Goal: Task Accomplishment & Management: Manage account settings

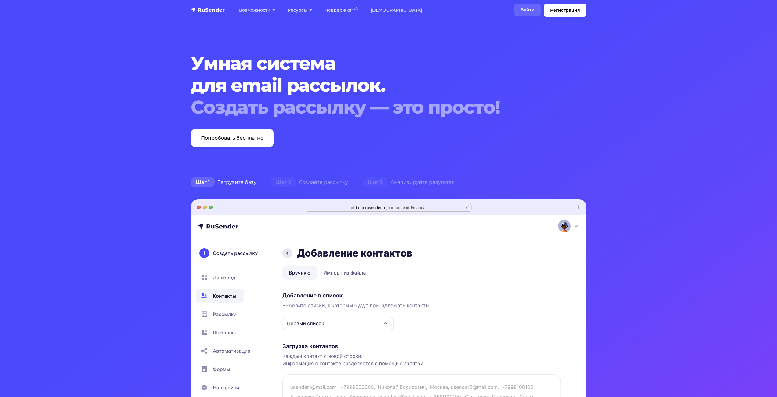
click at [522, 13] on link "Войти" at bounding box center [527, 10] width 26 height 13
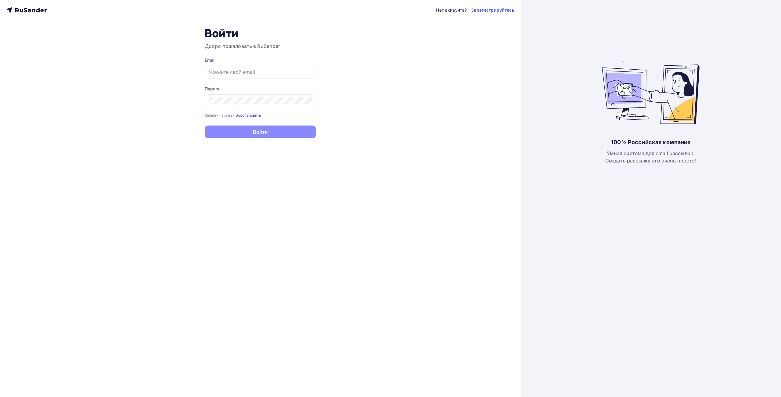
type input "[EMAIL_ADDRESS][DOMAIN_NAME]"
click at [258, 130] on button "Войти" at bounding box center [260, 131] width 111 height 13
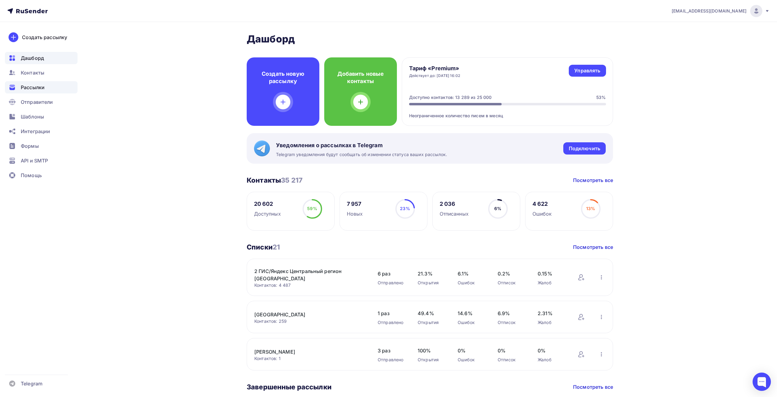
click at [28, 89] on span "Рассылки" at bounding box center [33, 87] width 24 height 7
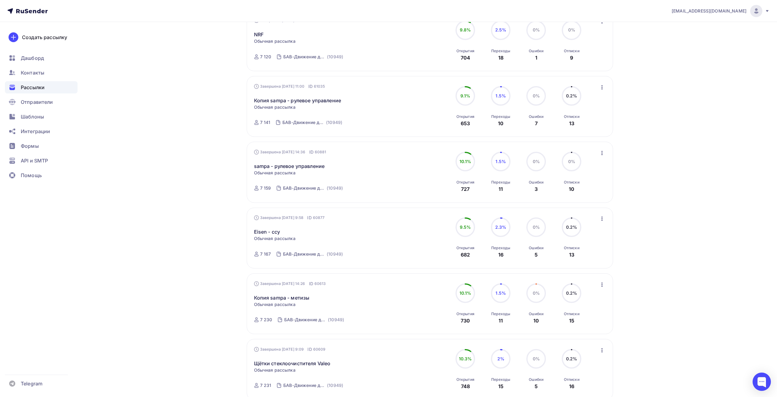
scroll to position [447, 0]
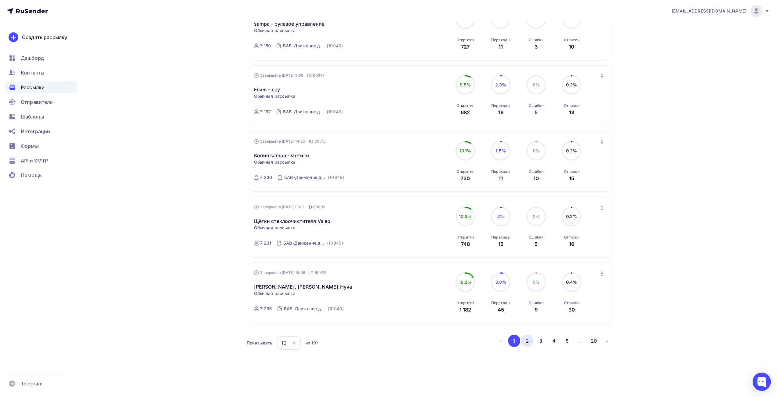
click at [525, 341] on button "2" at bounding box center [527, 340] width 12 height 12
click at [538, 340] on button "3" at bounding box center [540, 340] width 12 height 12
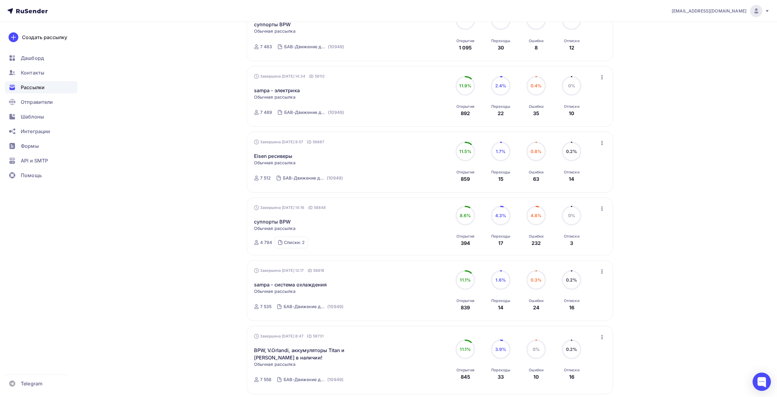
scroll to position [452, 0]
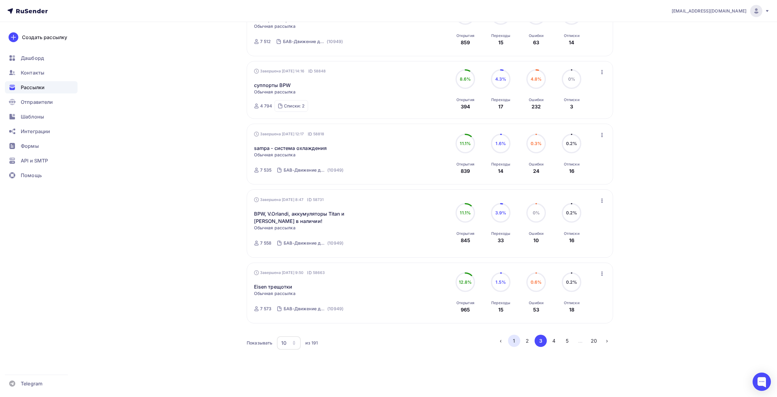
click at [511, 339] on button "1" at bounding box center [514, 340] width 12 height 12
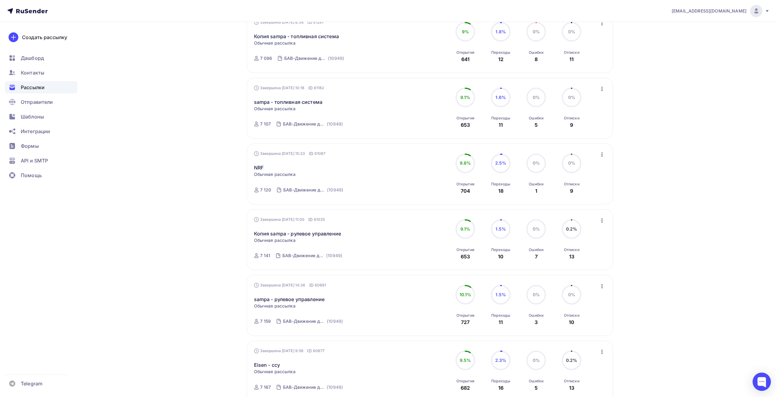
scroll to position [214, 0]
